Goal: Task Accomplishment & Management: Use online tool/utility

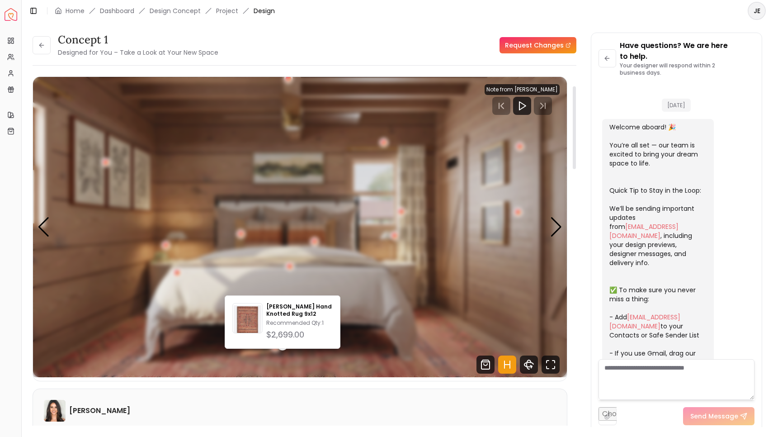
scroll to position [539, 0]
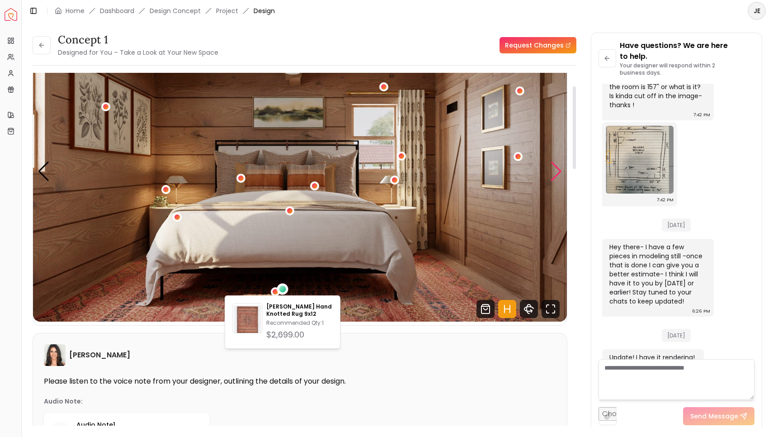
click at [555, 170] on div "Next slide" at bounding box center [556, 171] width 12 height 20
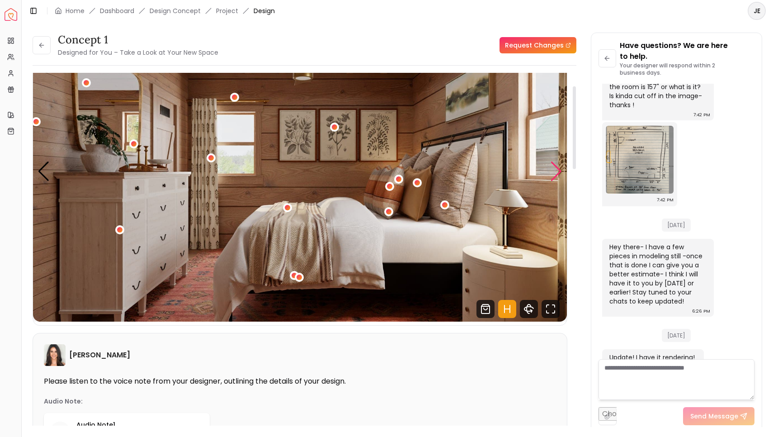
click at [554, 172] on div "Next slide" at bounding box center [556, 171] width 12 height 20
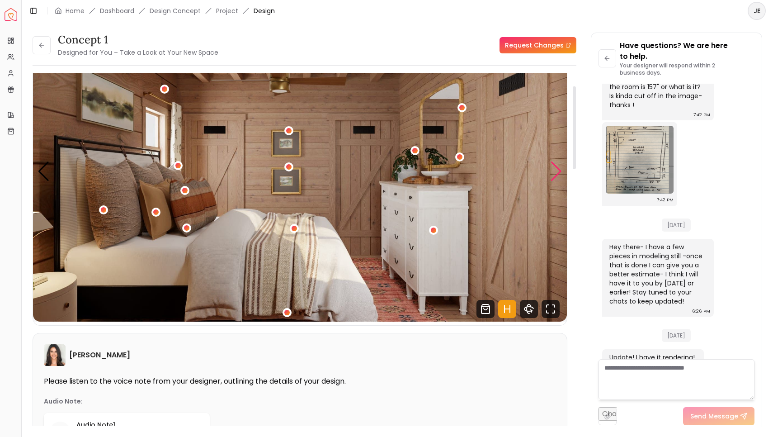
click at [554, 172] on div "Next slide" at bounding box center [556, 171] width 12 height 20
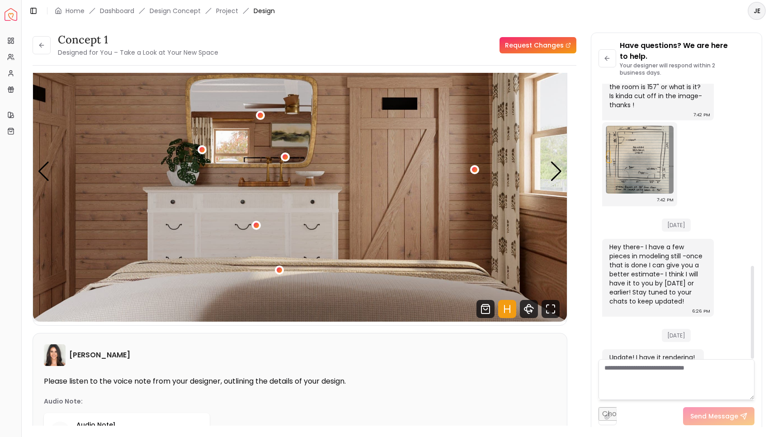
scroll to position [0, 0]
click at [555, 170] on div "Next slide" at bounding box center [556, 171] width 12 height 20
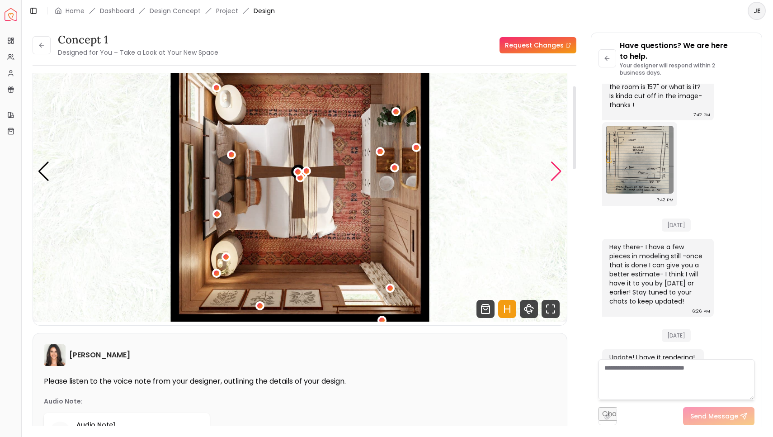
click at [555, 170] on div "Next slide" at bounding box center [556, 171] width 12 height 20
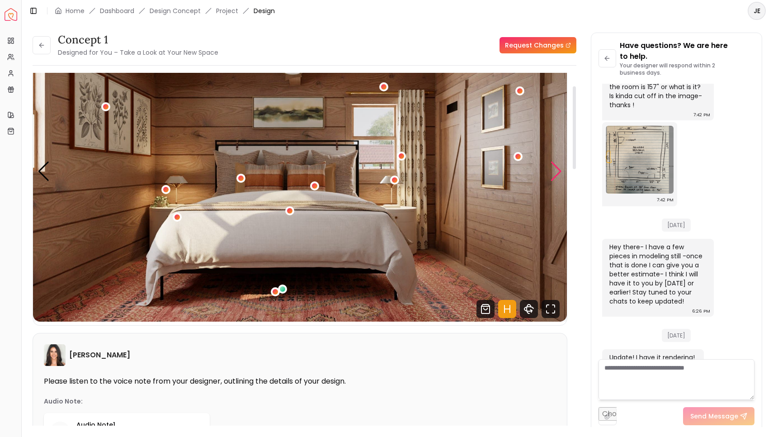
click at [555, 170] on div "Next slide" at bounding box center [556, 171] width 12 height 20
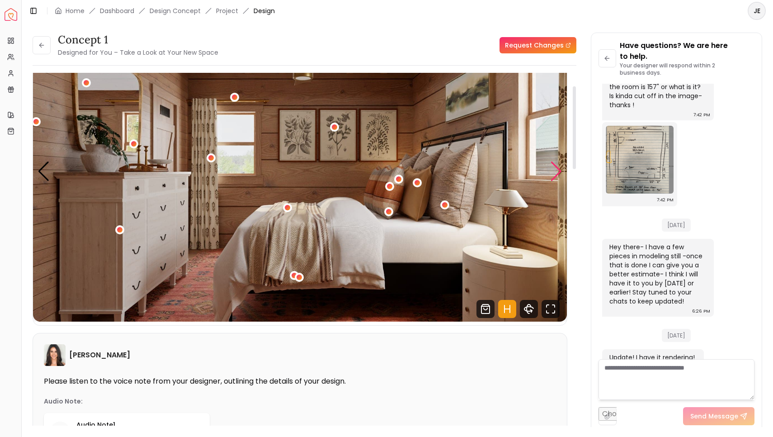
click at [554, 169] on div "Next slide" at bounding box center [556, 171] width 12 height 20
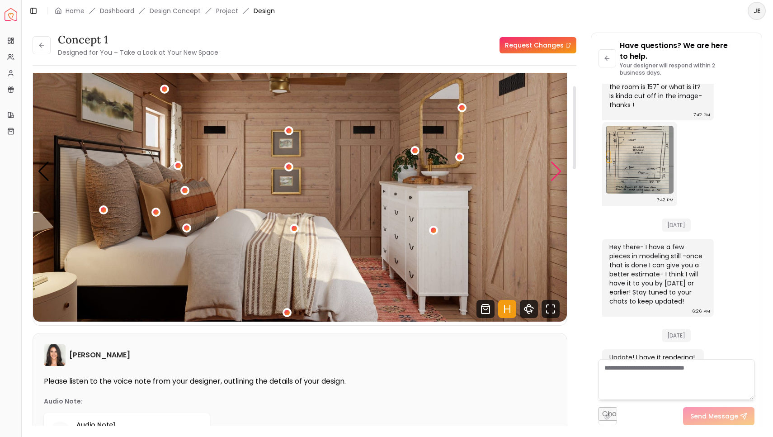
click at [554, 169] on div "Next slide" at bounding box center [556, 171] width 12 height 20
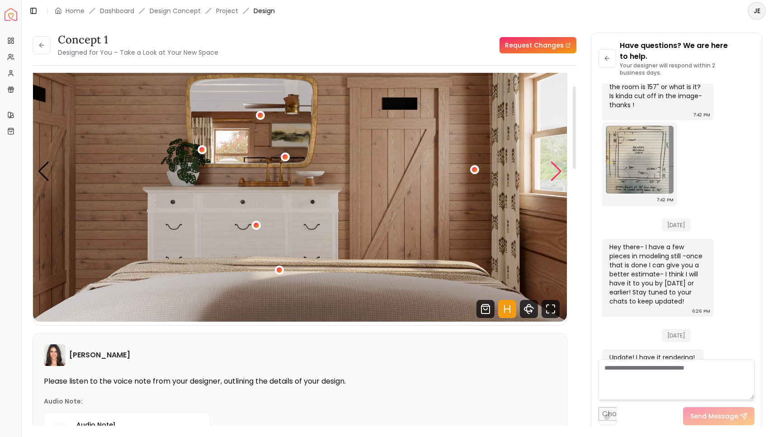
click at [554, 169] on div "Next slide" at bounding box center [556, 171] width 12 height 20
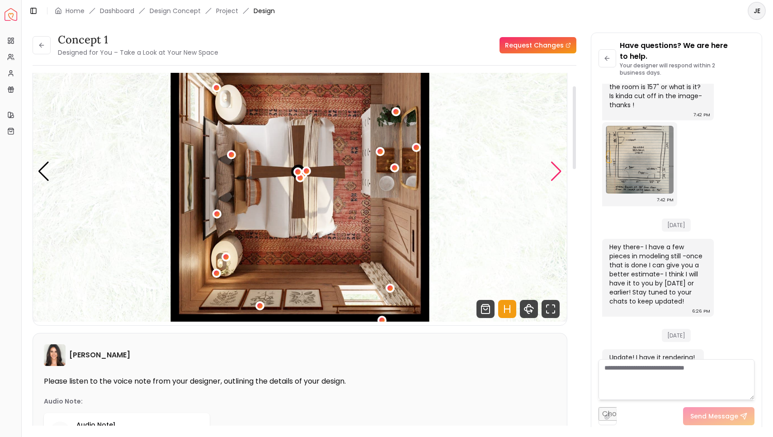
click at [554, 170] on div "Next slide" at bounding box center [556, 171] width 12 height 20
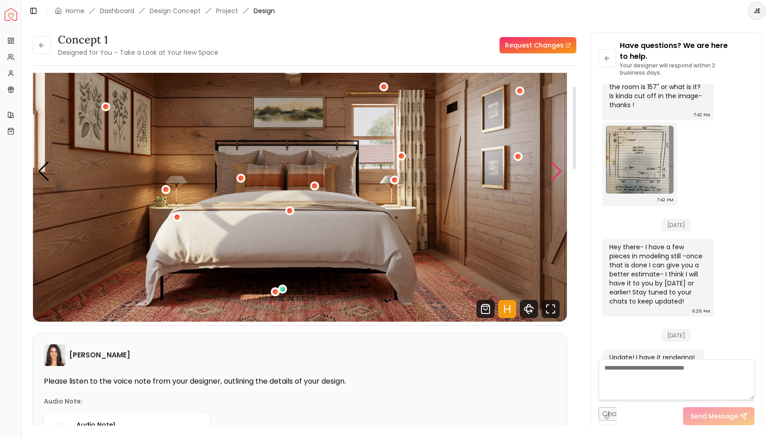
click at [554, 170] on div "Next slide" at bounding box center [556, 171] width 12 height 20
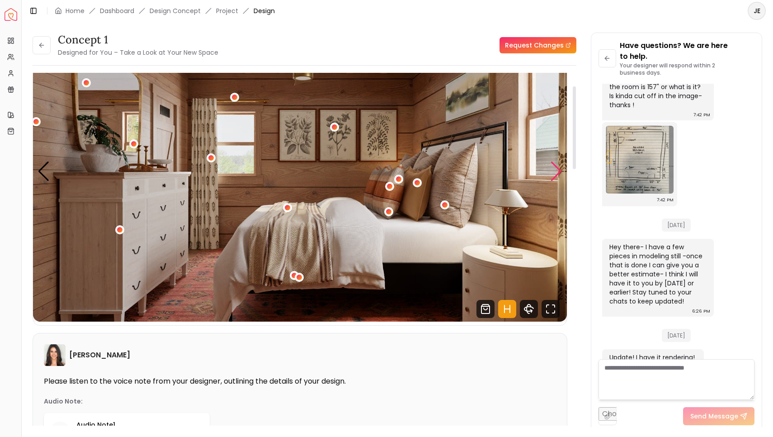
click at [554, 170] on div "Next slide" at bounding box center [556, 171] width 12 height 20
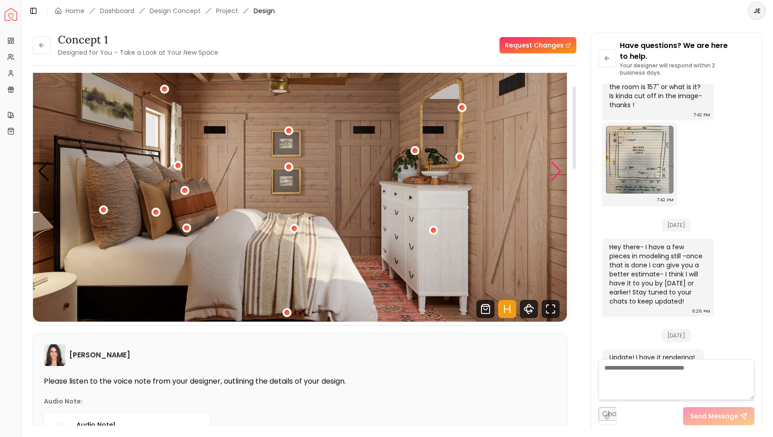
click at [554, 169] on div "Next slide" at bounding box center [556, 171] width 12 height 20
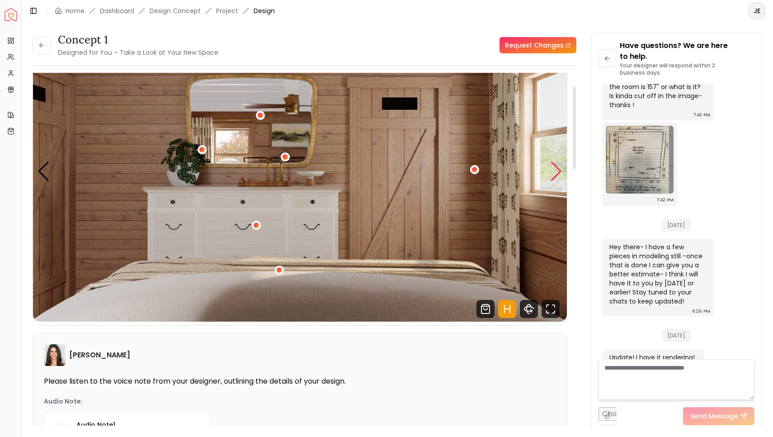
click at [554, 169] on div "Next slide" at bounding box center [556, 171] width 12 height 20
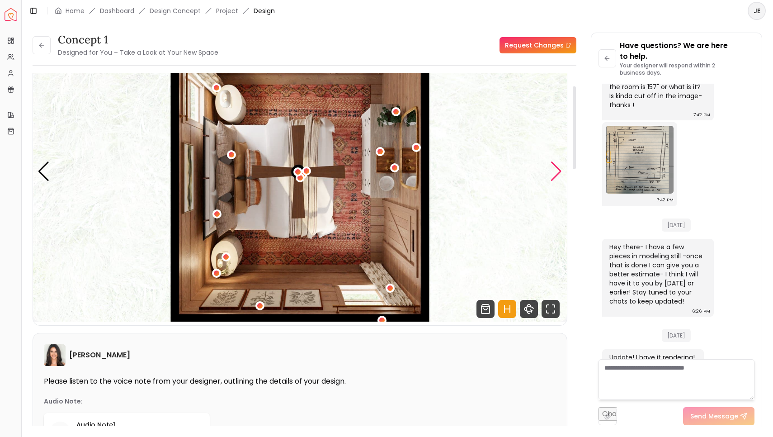
click at [554, 169] on div "Next slide" at bounding box center [556, 171] width 12 height 20
